Goal: Obtain resource: Download file/media

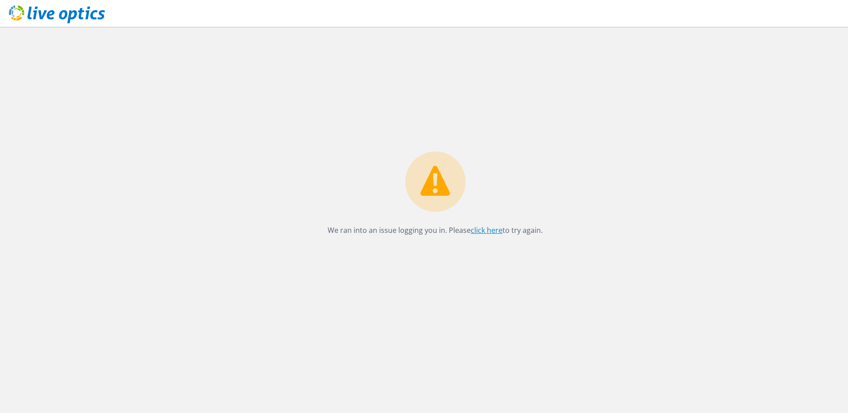
click at [473, 230] on link "click here" at bounding box center [487, 230] width 32 height 10
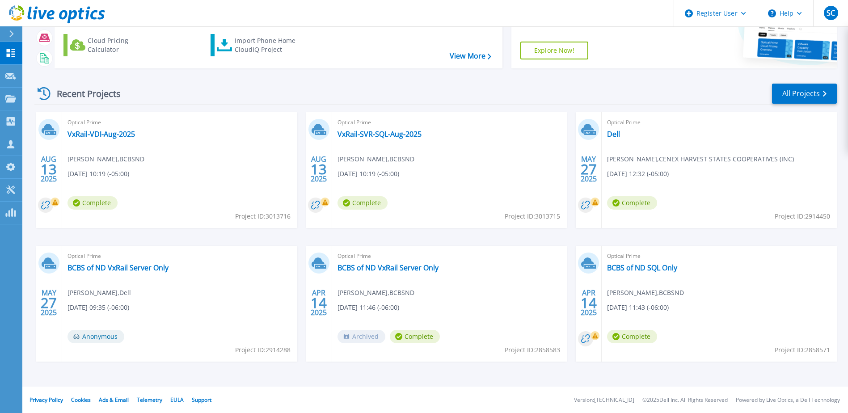
scroll to position [82, 0]
click at [317, 204] on circle at bounding box center [315, 204] width 15 height 15
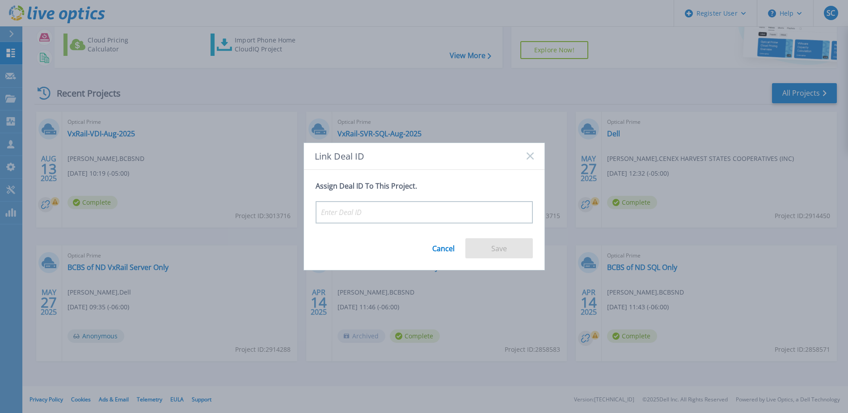
click at [526, 149] on div "Link Deal ID" at bounding box center [424, 156] width 241 height 27
click at [527, 152] on div "Link Deal ID" at bounding box center [424, 156] width 241 height 27
click at [529, 158] on icon at bounding box center [530, 155] width 7 height 7
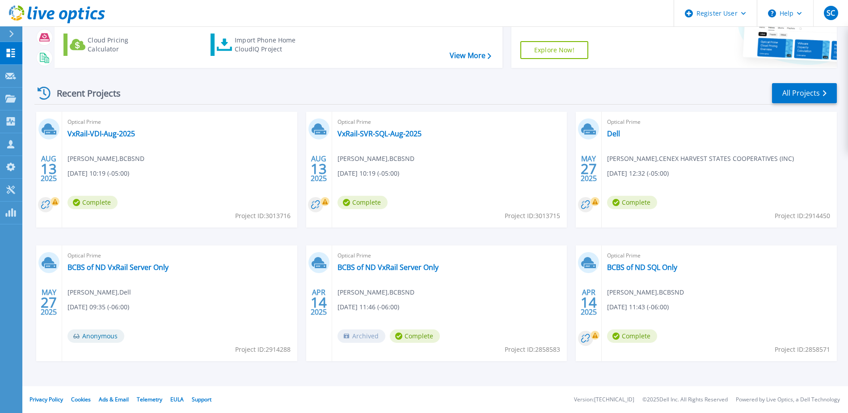
click at [423, 160] on div "Optical Prime VxRail-SVR-SQL-Aug-2025 [PERSON_NAME] , BCBSND [DATE] 10:19 (-05:…" at bounding box center [449, 170] width 235 height 116
click at [402, 134] on link "VxRail-SVR-SQL-Aug-2025" at bounding box center [380, 133] width 84 height 9
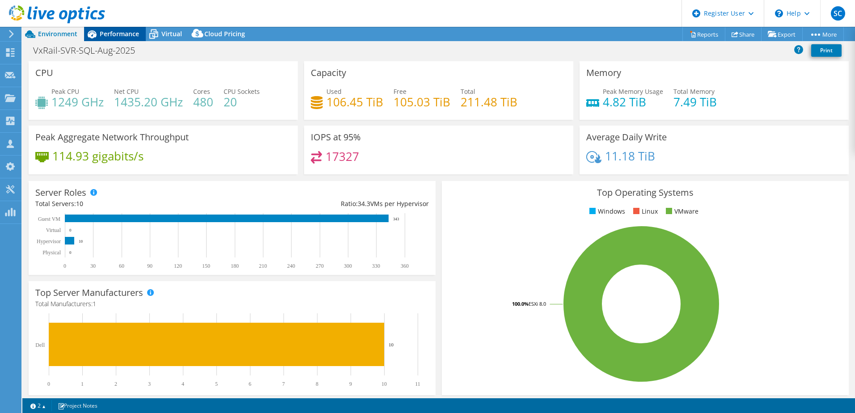
click at [119, 35] on span "Performance" at bounding box center [119, 34] width 39 height 8
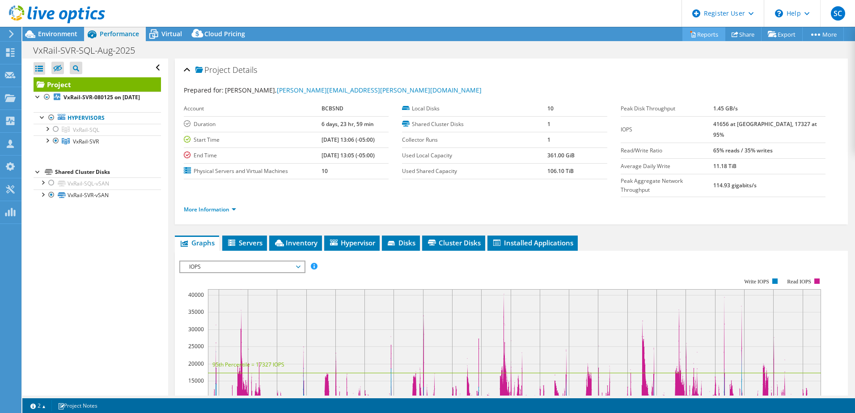
click at [704, 37] on link "Reports" at bounding box center [703, 34] width 43 height 14
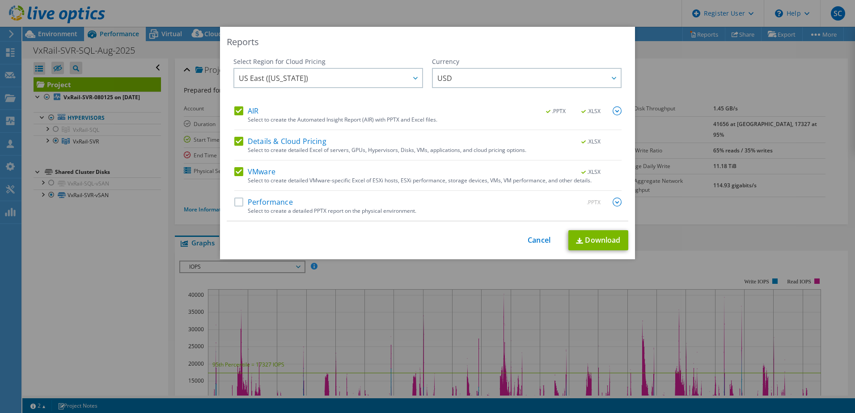
click at [239, 114] on label "AIR" at bounding box center [246, 110] width 24 height 9
click at [0, 0] on input "AIR" at bounding box center [0, 0] width 0 height 0
click at [234, 146] on div "Details & Cloud Pricing .XLSX" at bounding box center [427, 142] width 387 height 10
click at [234, 143] on label "Details & Cloud Pricing" at bounding box center [280, 141] width 92 height 9
click at [0, 0] on input "Details & Cloud Pricing" at bounding box center [0, 0] width 0 height 0
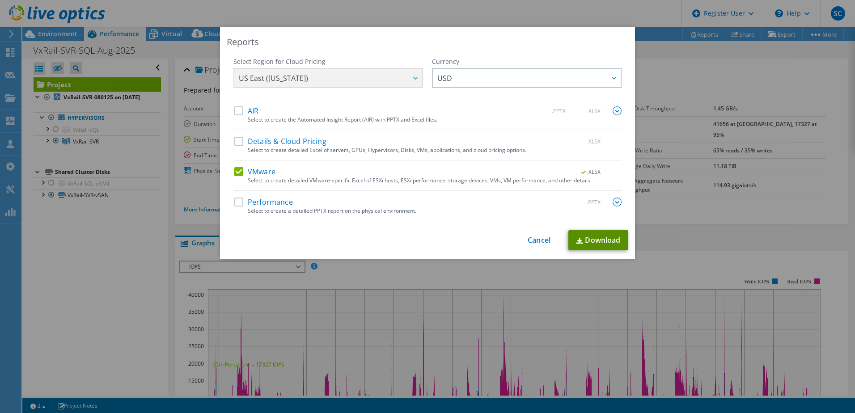
click at [613, 237] on link "Download" at bounding box center [598, 240] width 60 height 20
click at [537, 236] on link "Cancel" at bounding box center [539, 240] width 23 height 8
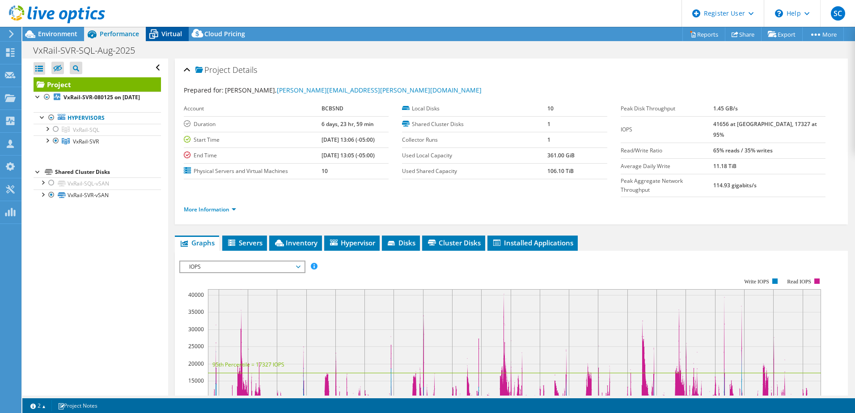
click at [178, 34] on span "Virtual" at bounding box center [171, 34] width 21 height 8
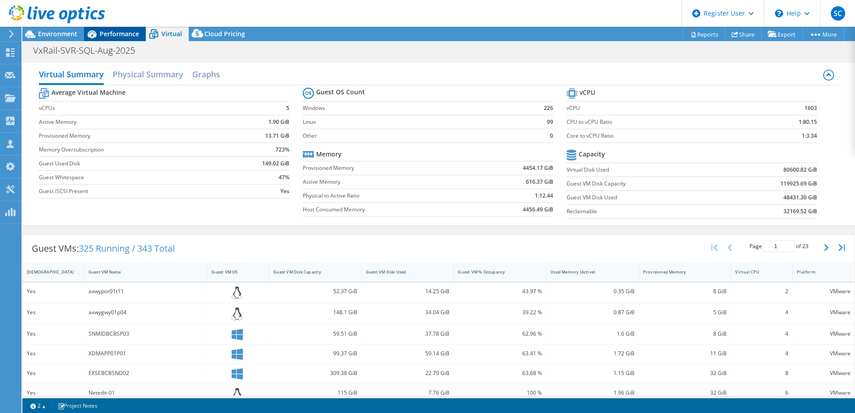
click at [130, 37] on span "Performance" at bounding box center [119, 34] width 39 height 8
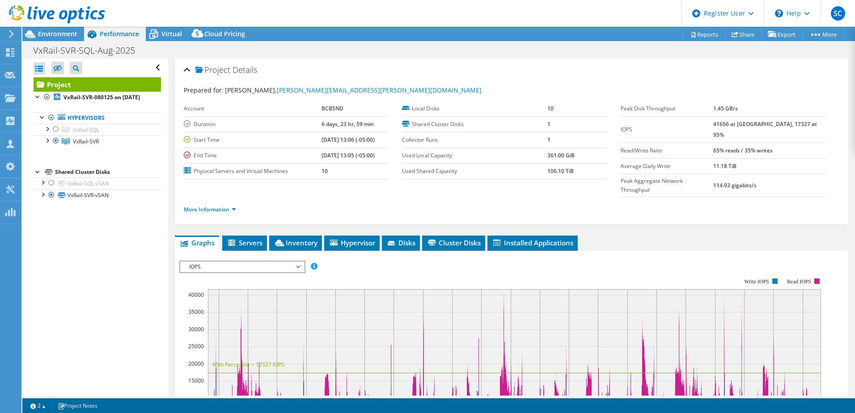
click at [68, 19] on use at bounding box center [57, 14] width 96 height 18
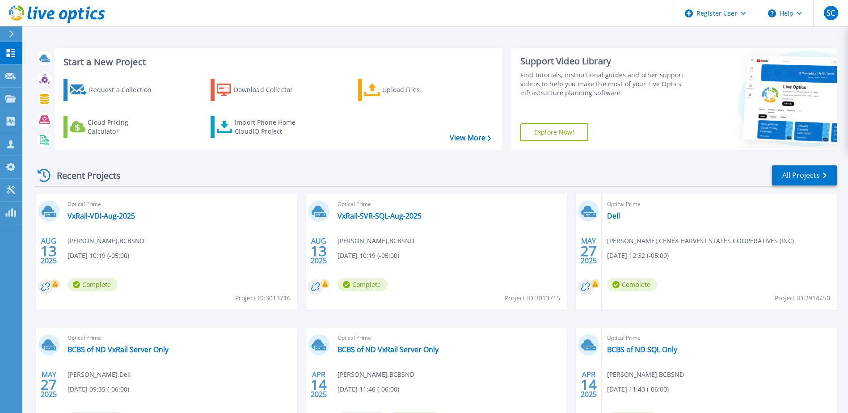
click at [115, 209] on span "Optical Prime" at bounding box center [180, 204] width 224 height 10
click at [111, 214] on link "VxRail-VDI-Aug-2025" at bounding box center [102, 215] width 68 height 9
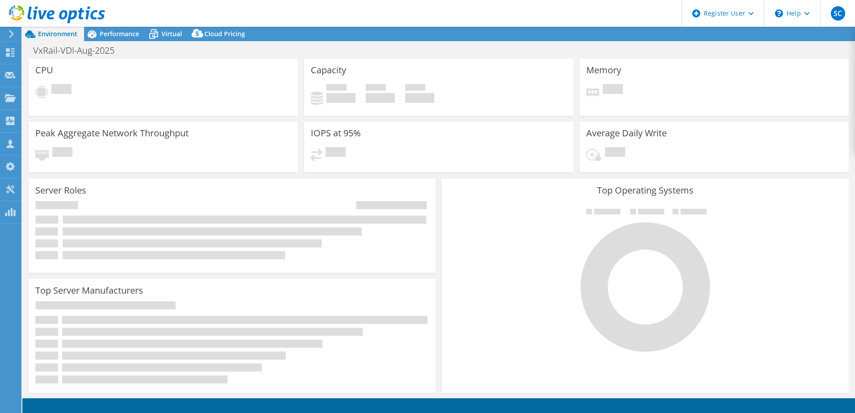
select select "USD"
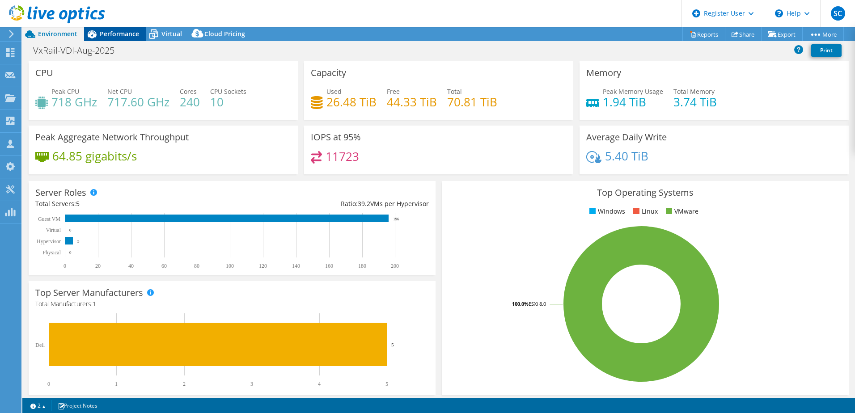
click at [129, 38] on div "Performance" at bounding box center [115, 34] width 62 height 14
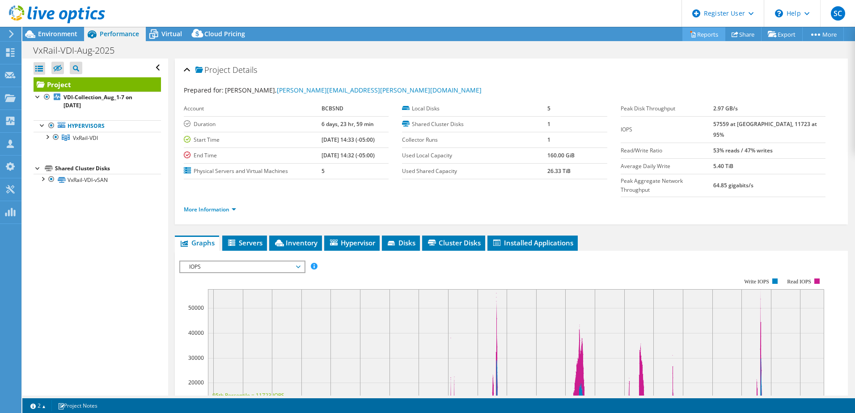
click at [700, 32] on link "Reports" at bounding box center [703, 34] width 43 height 14
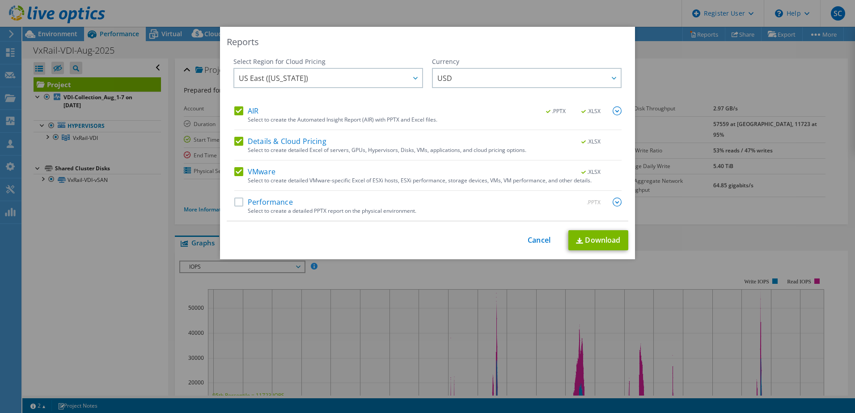
click at [240, 110] on label "AIR" at bounding box center [246, 110] width 24 height 9
click at [0, 0] on input "AIR" at bounding box center [0, 0] width 0 height 0
click at [234, 135] on div "AIR .PPTX .XLSX Select to create the Automated Insight Report (AIR) with PPTX a…" at bounding box center [427, 163] width 387 height 114
click at [234, 140] on label "Details & Cloud Pricing" at bounding box center [280, 141] width 92 height 9
click at [0, 0] on input "Details & Cloud Pricing" at bounding box center [0, 0] width 0 height 0
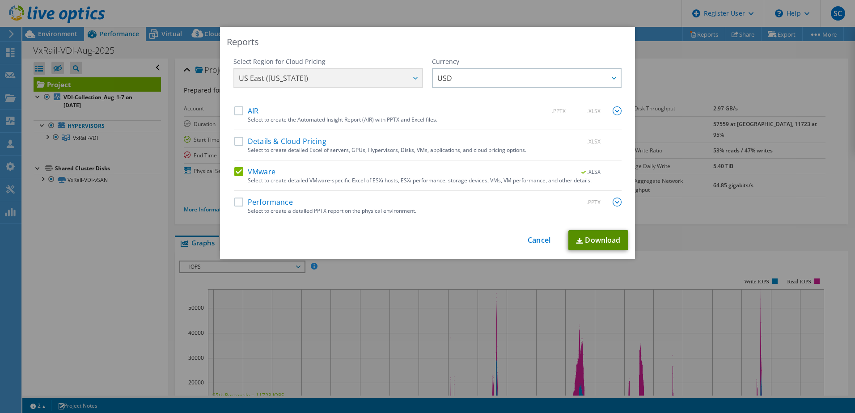
click at [587, 231] on link "Download" at bounding box center [598, 240] width 60 height 20
click at [537, 229] on div "Reports Select Region for Cloud Pricing Asia Pacific (Hong Kong) Asia Pacific (…" at bounding box center [427, 143] width 415 height 232
click at [538, 229] on div "Reports Select Region for Cloud Pricing Asia Pacific (Hong Kong) Asia Pacific (…" at bounding box center [427, 143] width 415 height 232
click at [542, 240] on link "Cancel" at bounding box center [539, 240] width 23 height 8
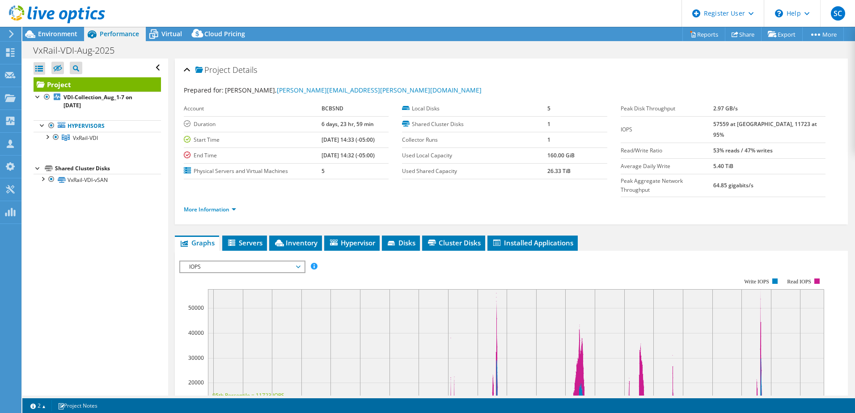
click at [52, 12] on use at bounding box center [57, 14] width 96 height 18
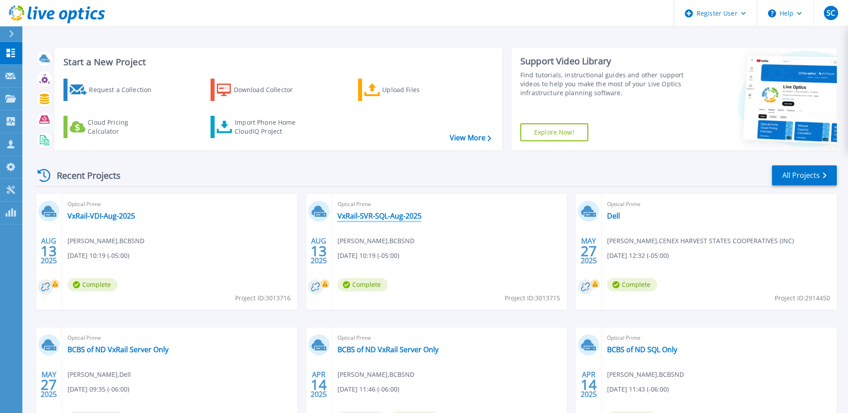
click at [373, 220] on link "VxRail-SVR-SQL-Aug-2025" at bounding box center [380, 215] width 84 height 9
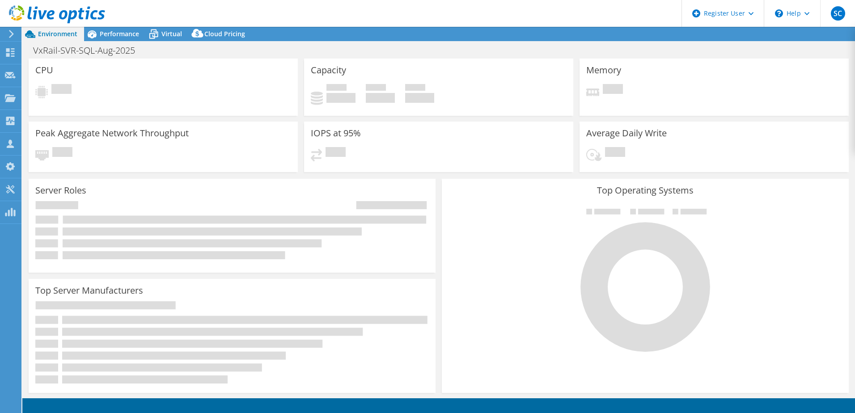
select select "USD"
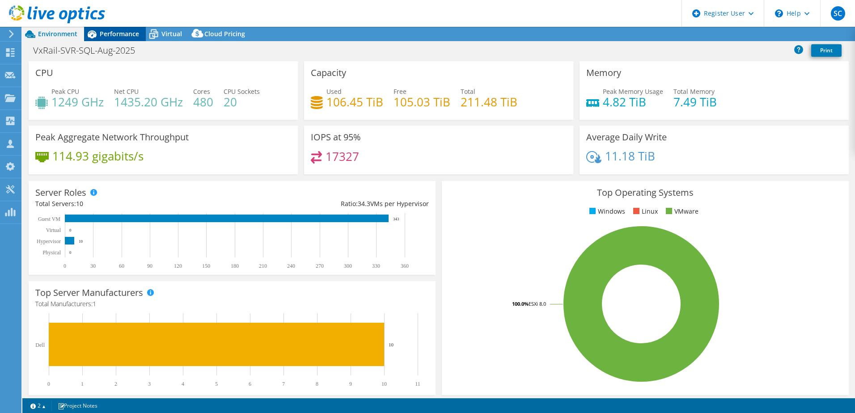
click at [123, 35] on span "Performance" at bounding box center [119, 34] width 39 height 8
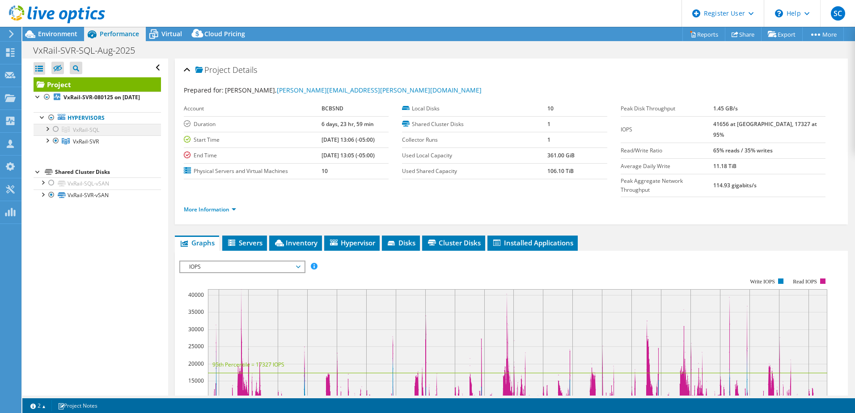
click at [52, 135] on div at bounding box center [55, 129] width 9 height 11
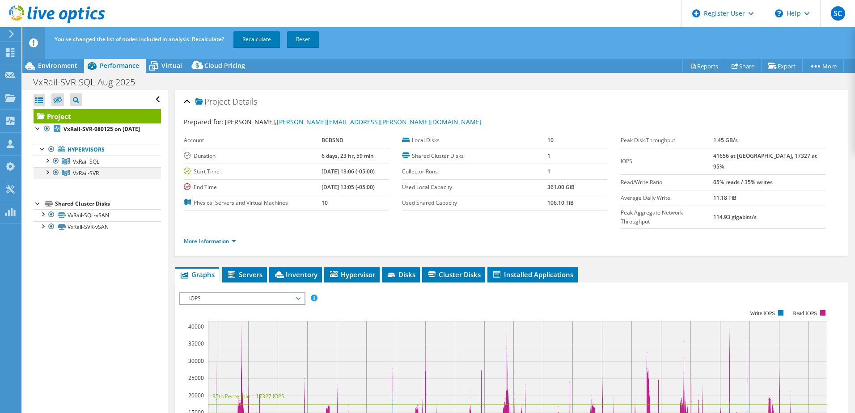
click at [59, 178] on div at bounding box center [55, 172] width 9 height 11
click at [249, 45] on link "Recalculate" at bounding box center [256, 39] width 46 height 16
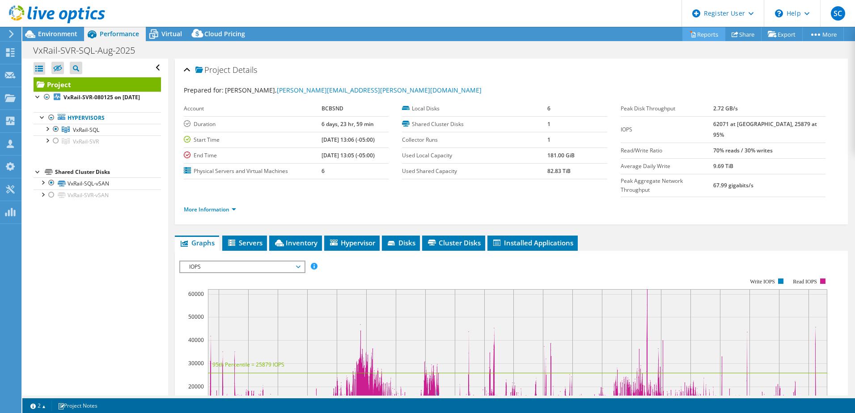
click at [697, 36] on link "Reports" at bounding box center [703, 34] width 43 height 14
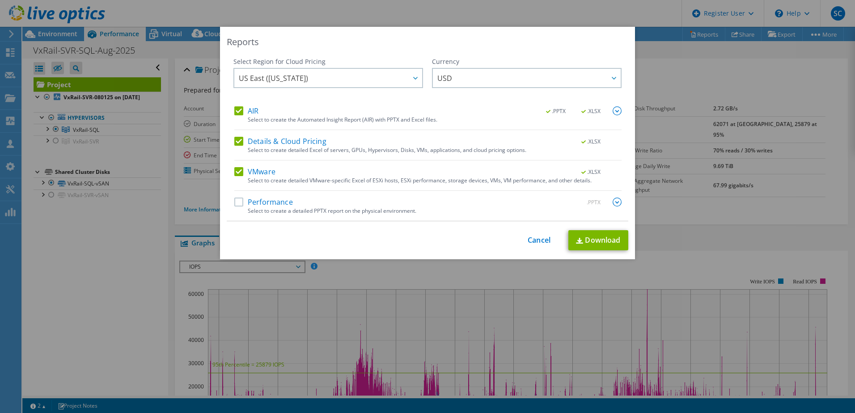
click at [239, 111] on label "AIR" at bounding box center [246, 110] width 24 height 9
click at [0, 0] on input "AIR" at bounding box center [0, 0] width 0 height 0
click at [234, 134] on div "AIR .PPTX .XLSX Select to create the Automated Insight Report (AIR) with PPTX a…" at bounding box center [427, 163] width 387 height 114
click at [238, 144] on label "Details & Cloud Pricing" at bounding box center [280, 141] width 92 height 9
click at [0, 0] on input "Details & Cloud Pricing" at bounding box center [0, 0] width 0 height 0
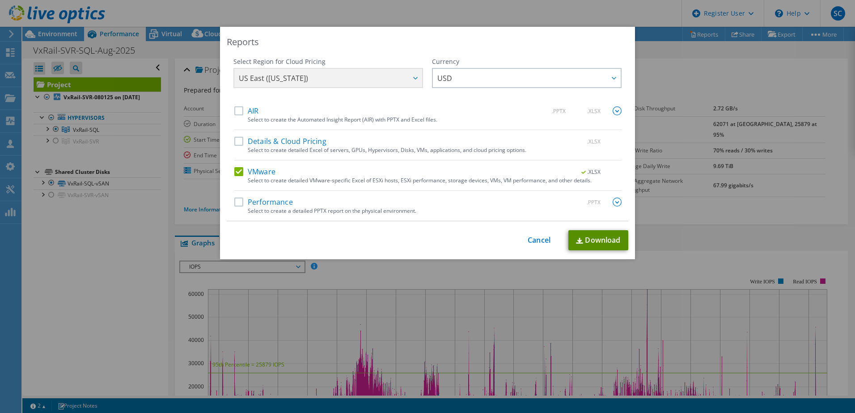
click at [610, 238] on link "Download" at bounding box center [598, 240] width 60 height 20
